Goal: Register for event/course

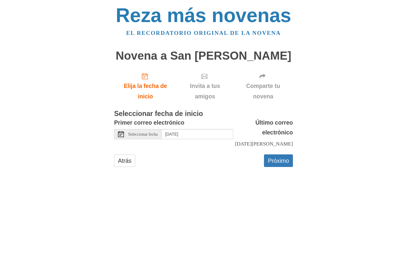
scroll to position [17, 0]
click at [128, 158] on font "Atrás" at bounding box center [124, 160] width 13 height 7
click at [202, 139] on input "Tuesday, August 12th" at bounding box center [198, 134] width 72 height 10
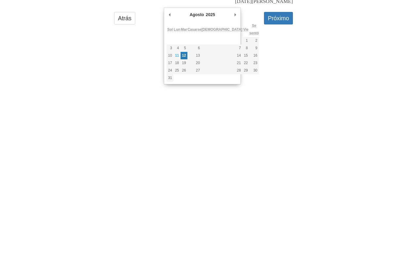
scroll to position [33, 0]
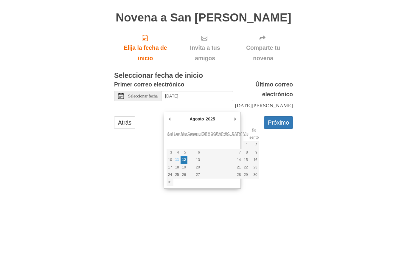
click at [278, 157] on font "Próximo" at bounding box center [278, 160] width 21 height 7
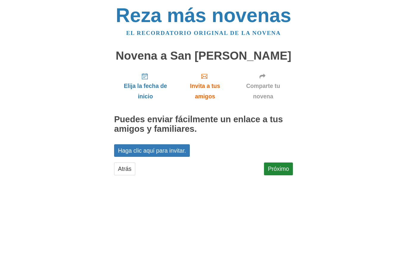
click at [160, 157] on link "Haga clic aquí para invitar." at bounding box center [152, 150] width 76 height 13
click at [165, 154] on font "Haga clic aquí para invitar." at bounding box center [152, 150] width 68 height 7
click at [275, 175] on link "Próximo" at bounding box center [278, 168] width 29 height 13
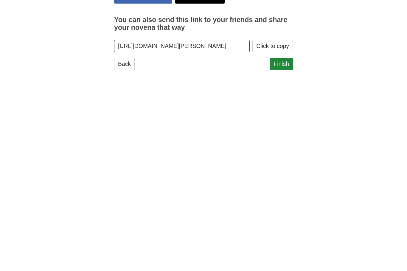
scroll to position [0, 94]
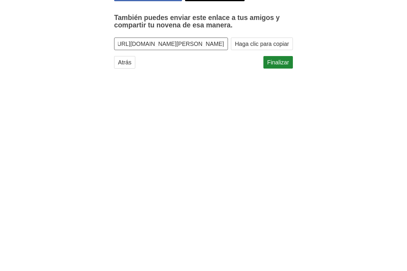
click at [0, 0] on div "Tu opinión servirá para ayudar a mejorar el Traductor de Google" at bounding box center [0, 0] width 0 height 0
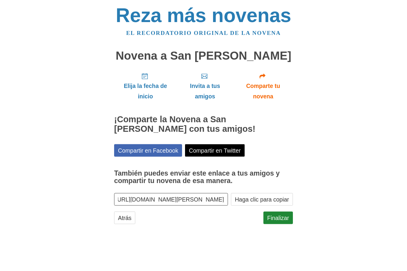
scroll to position [68, 0]
click at [277, 212] on link "Finalizar" at bounding box center [279, 218] width 30 height 13
